Goal: Information Seeking & Learning: Learn about a topic

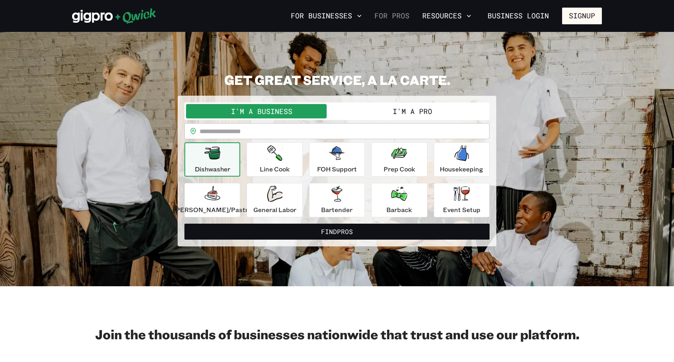
click at [409, 18] on link "For Pros" at bounding box center [391, 16] width 41 height 14
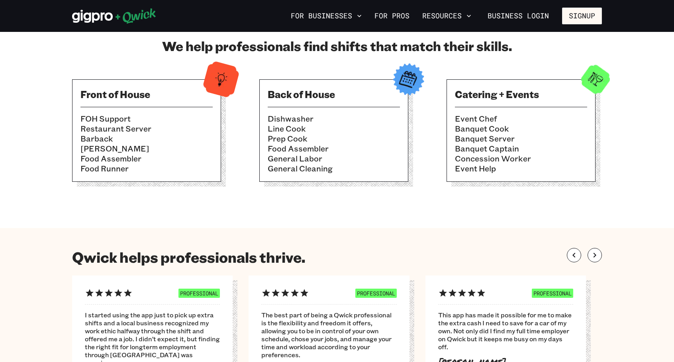
scroll to position [212, 0]
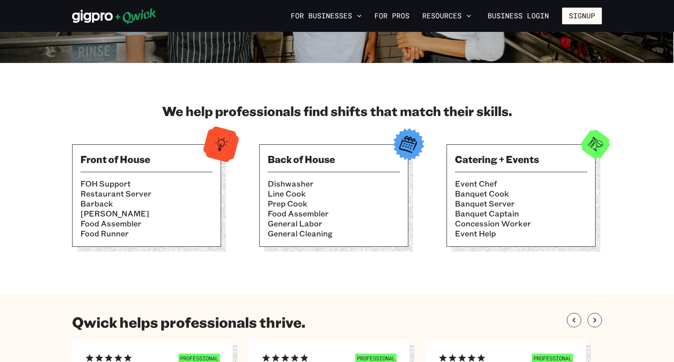
click at [494, 210] on li "Banquet Captain" at bounding box center [521, 213] width 132 height 10
click at [608, 152] on img at bounding box center [595, 144] width 39 height 39
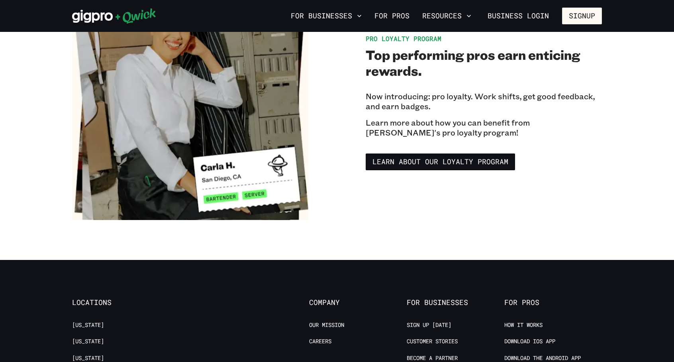
scroll to position [1487, 0]
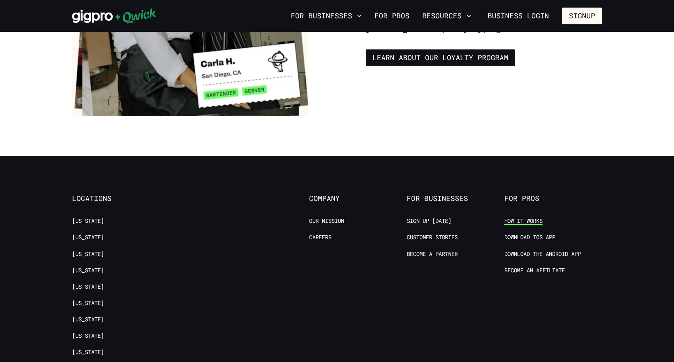
click at [524, 217] on link "How it Works" at bounding box center [523, 221] width 38 height 8
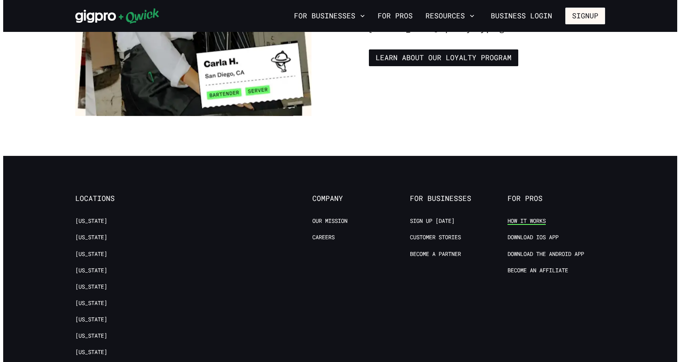
scroll to position [697, 0]
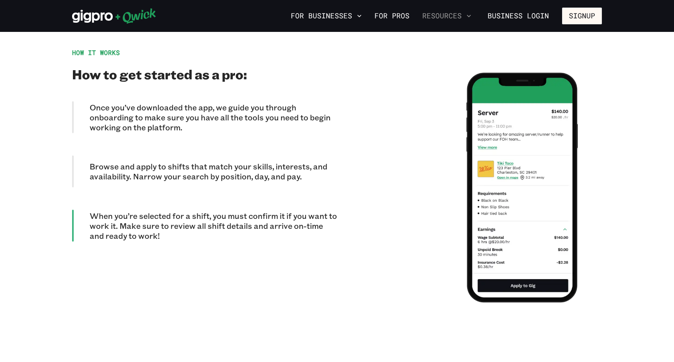
click at [445, 18] on button "Resources" at bounding box center [446, 16] width 55 height 14
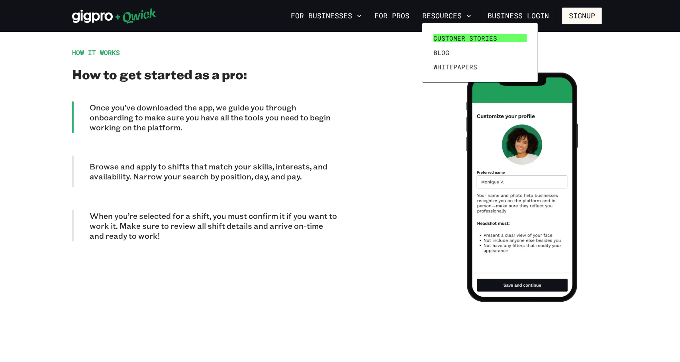
click at [450, 40] on span "Customer stories" at bounding box center [465, 38] width 64 height 8
